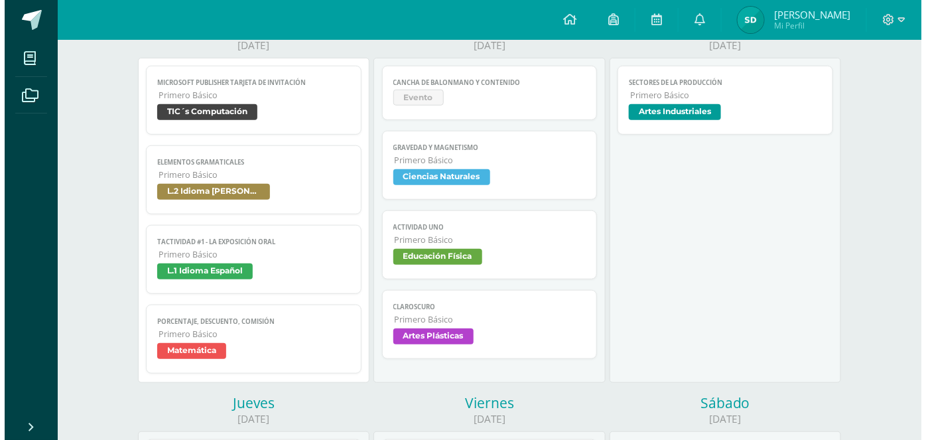
scroll to position [187, 0]
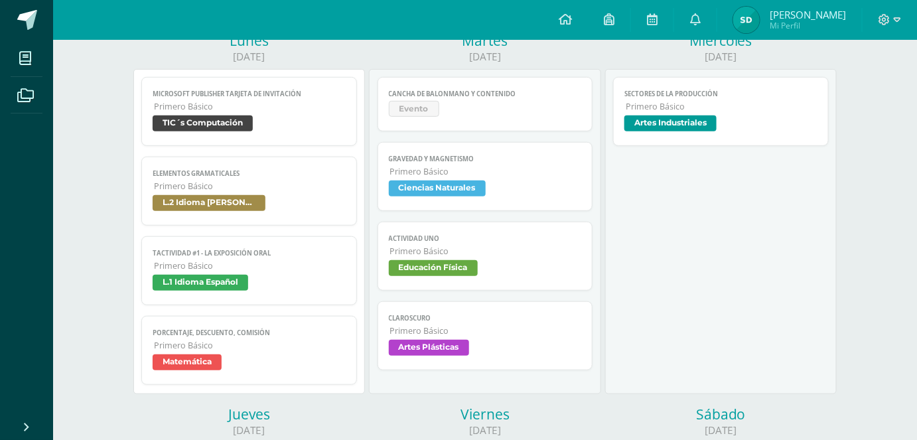
click at [432, 116] on span "Evento" at bounding box center [414, 109] width 50 height 16
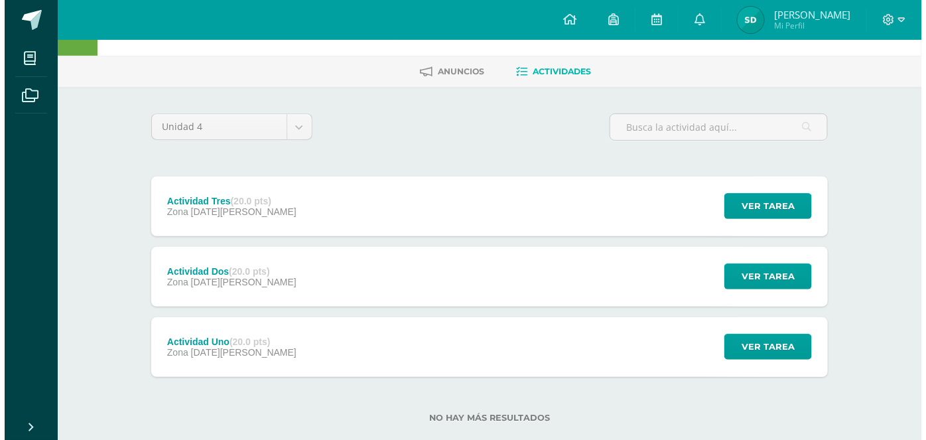
scroll to position [49, 0]
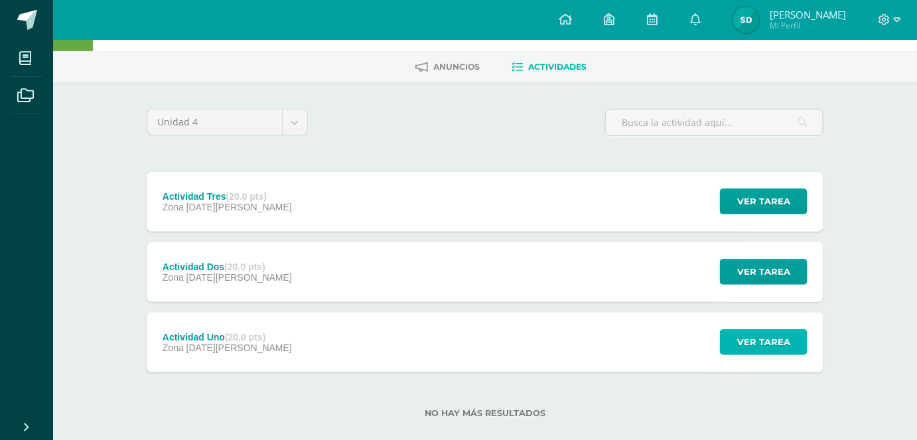
click at [756, 334] on span "Ver tarea" at bounding box center [763, 342] width 53 height 25
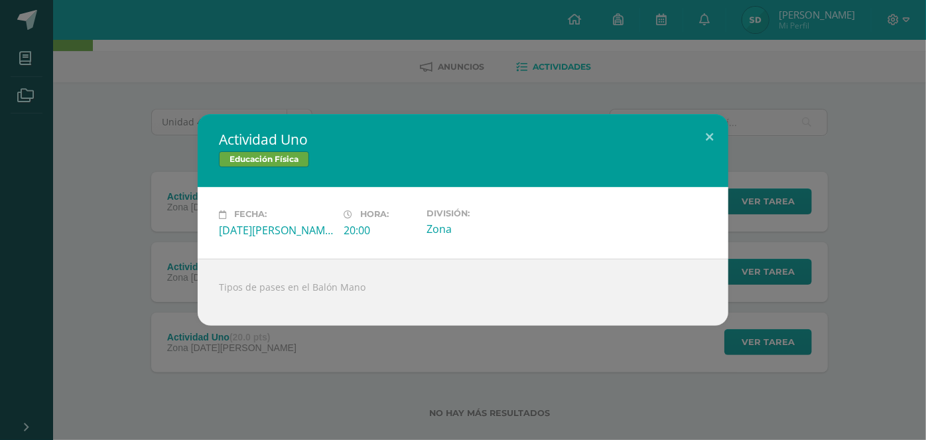
click at [885, 303] on div "Actividad Uno Educación Física Fecha: Martes 12 de Agosto Hora: 20:00 División:…" at bounding box center [463, 219] width 916 height 211
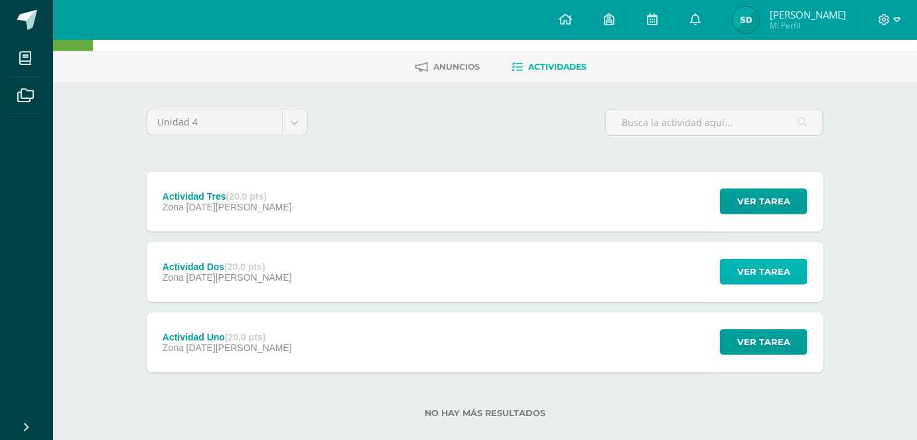
click at [760, 273] on span "Ver tarea" at bounding box center [763, 271] width 53 height 25
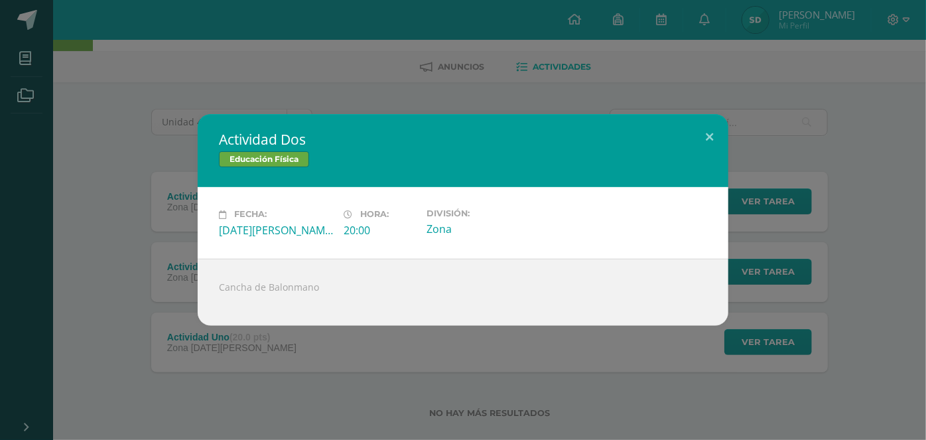
click at [888, 211] on div "Actividad Dos Educación Física Fecha: Martes 19 de Agosto Hora: 20:00 División:…" at bounding box center [463, 219] width 916 height 211
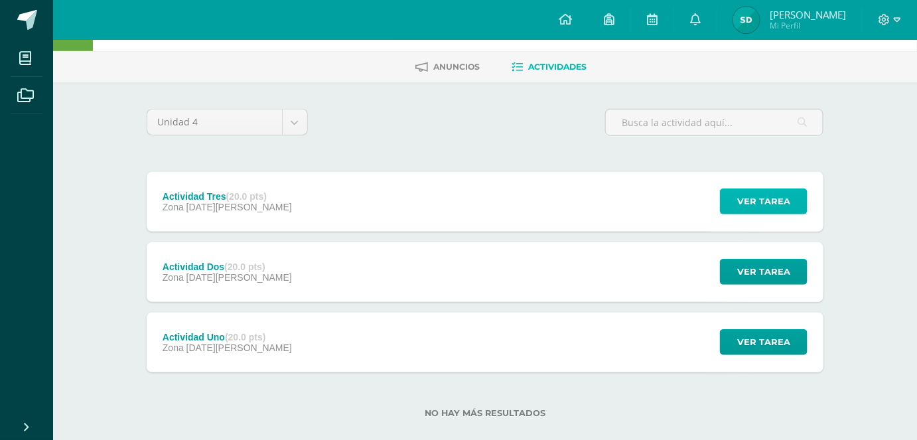
click at [791, 200] on button "Ver tarea" at bounding box center [764, 201] width 88 height 26
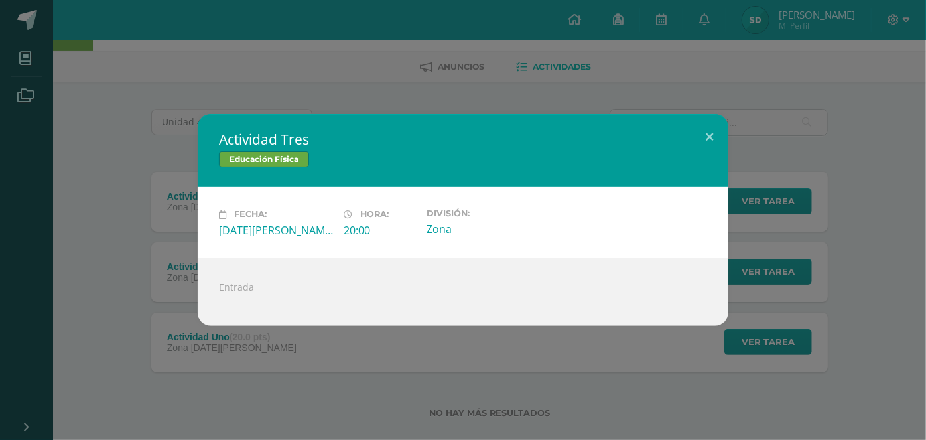
click at [846, 204] on div "Actividad Tres Educación Física Fecha: Martes 26 de Agosto Hora: 20:00 División…" at bounding box center [463, 219] width 916 height 211
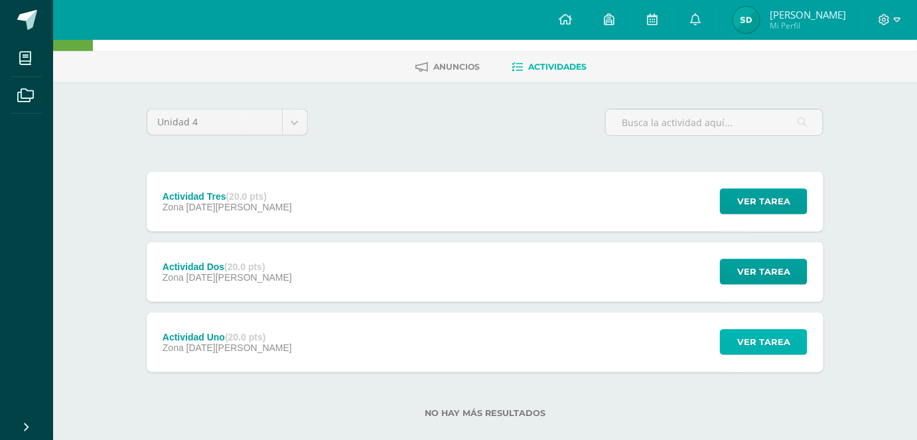
click at [760, 338] on span "Ver tarea" at bounding box center [763, 342] width 53 height 25
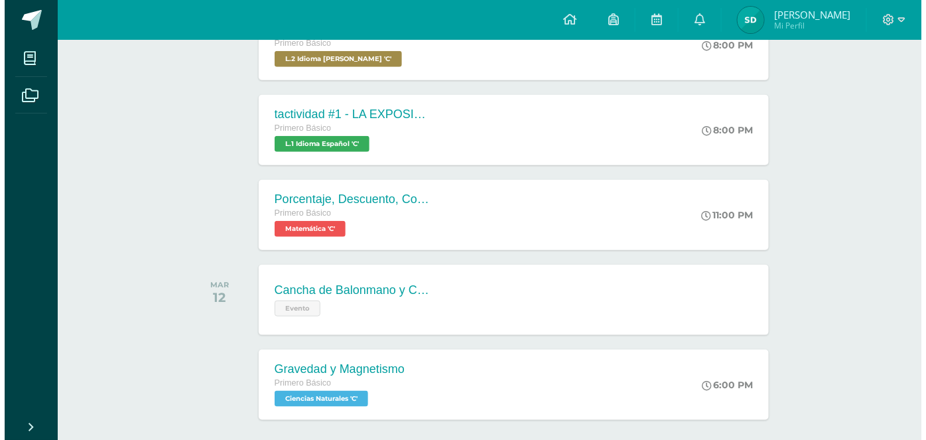
scroll to position [343, 0]
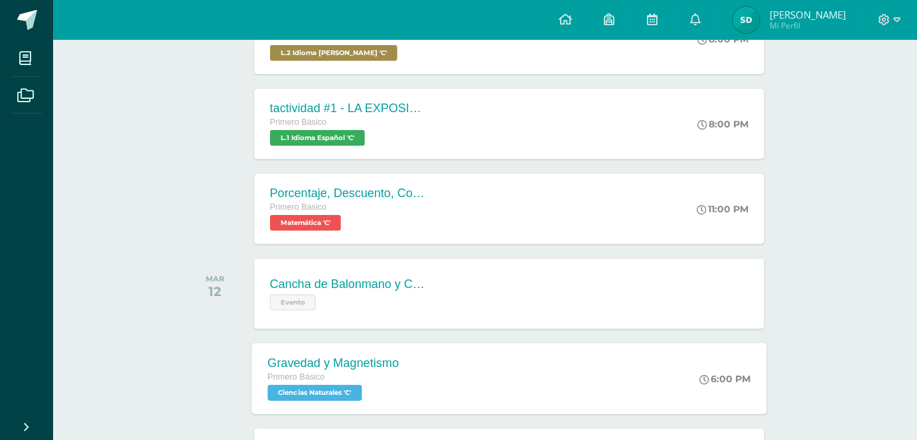
click at [662, 376] on div "Gravedad y Magnetismo Primero Básico Ciencias Naturales 'C' 6:00 PM Gravedad y …" at bounding box center [510, 378] width 516 height 71
